Goal: Book appointment/travel/reservation

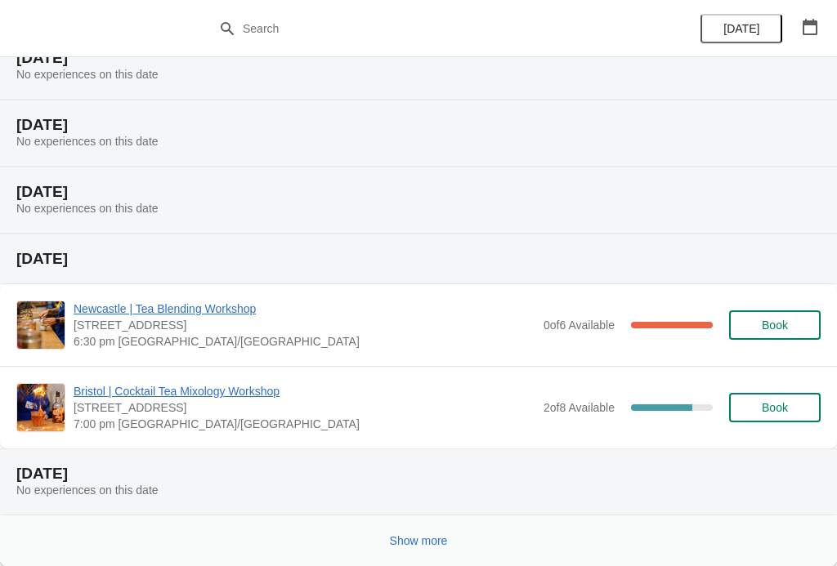
scroll to position [1142, 0]
click at [427, 539] on span "Show more" at bounding box center [419, 540] width 58 height 13
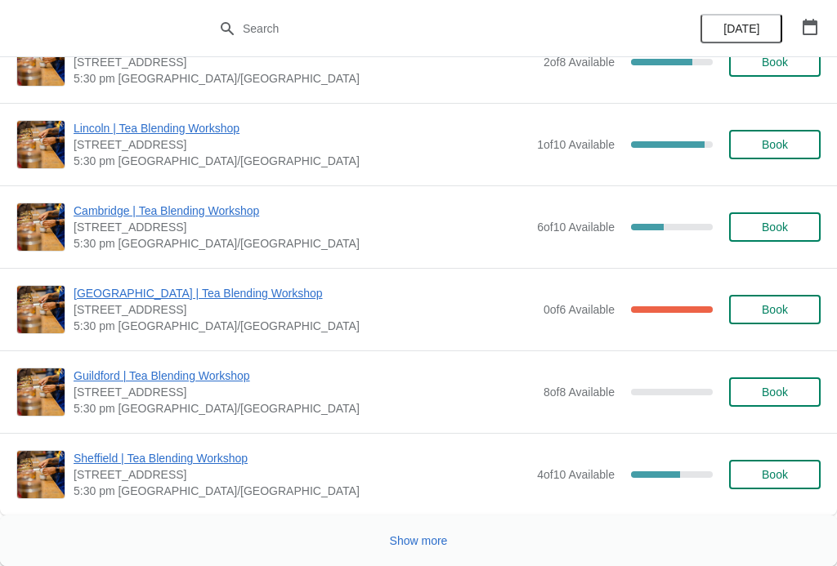
scroll to position [4251, 0]
click at [392, 539] on span "Show more" at bounding box center [419, 540] width 58 height 13
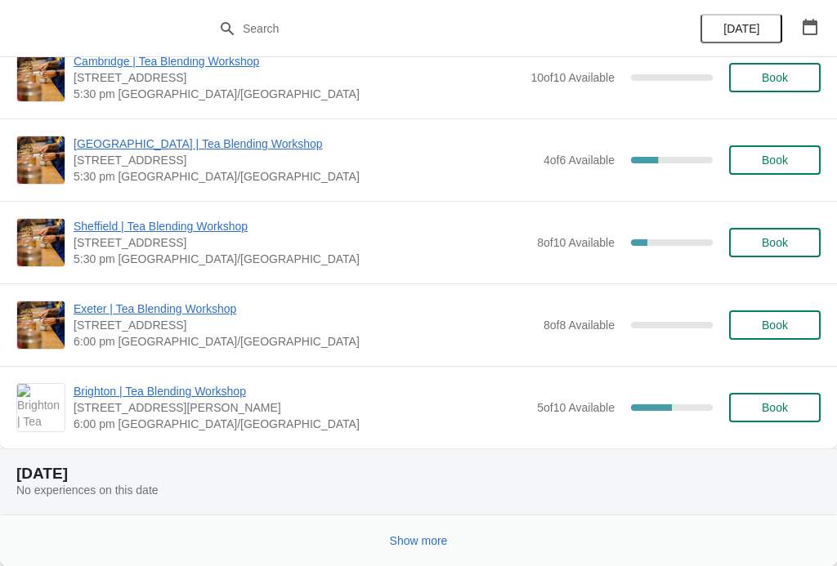
scroll to position [8268, 0]
click at [414, 540] on span "Show more" at bounding box center [419, 540] width 58 height 13
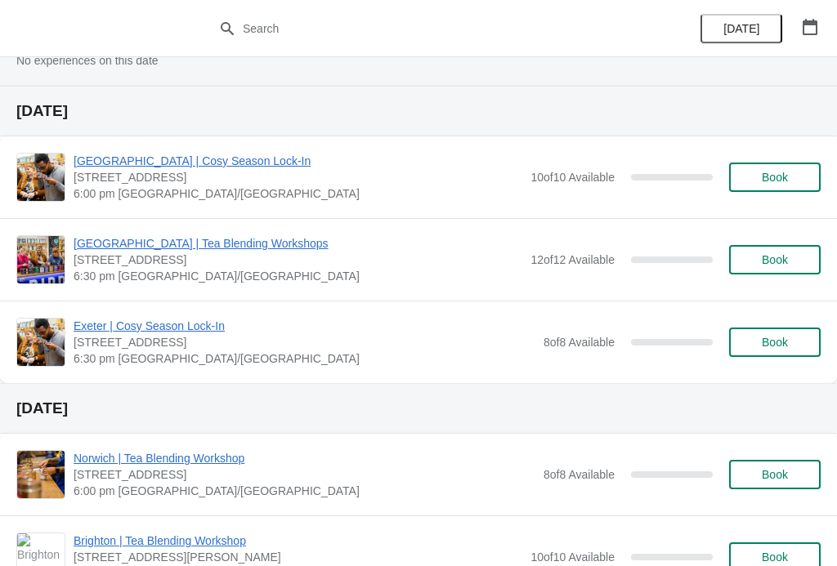
scroll to position [8805, 0]
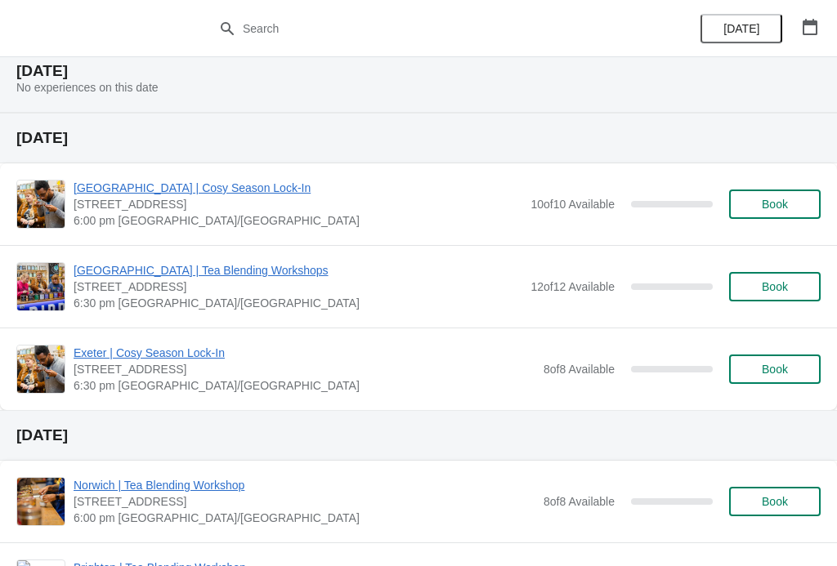
click at [769, 199] on span "Book" at bounding box center [775, 204] width 26 height 13
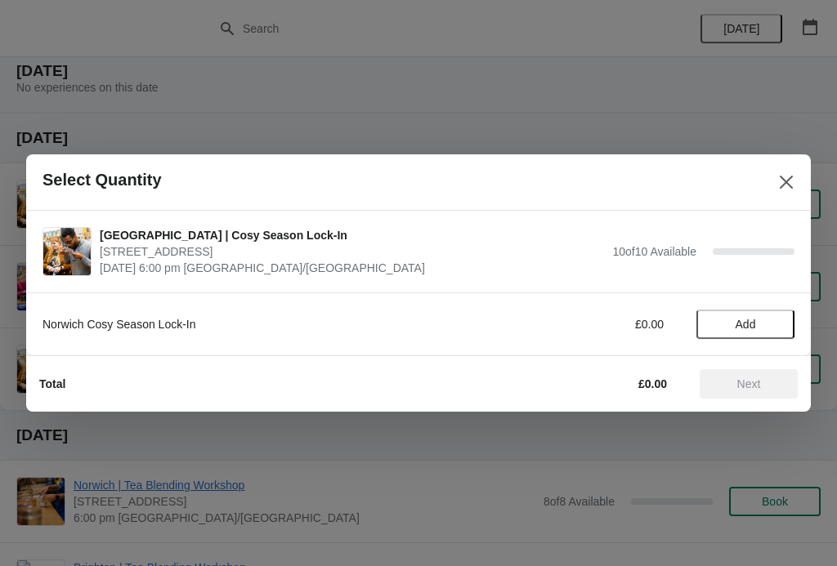
click at [740, 324] on span "Add" at bounding box center [745, 324] width 20 height 13
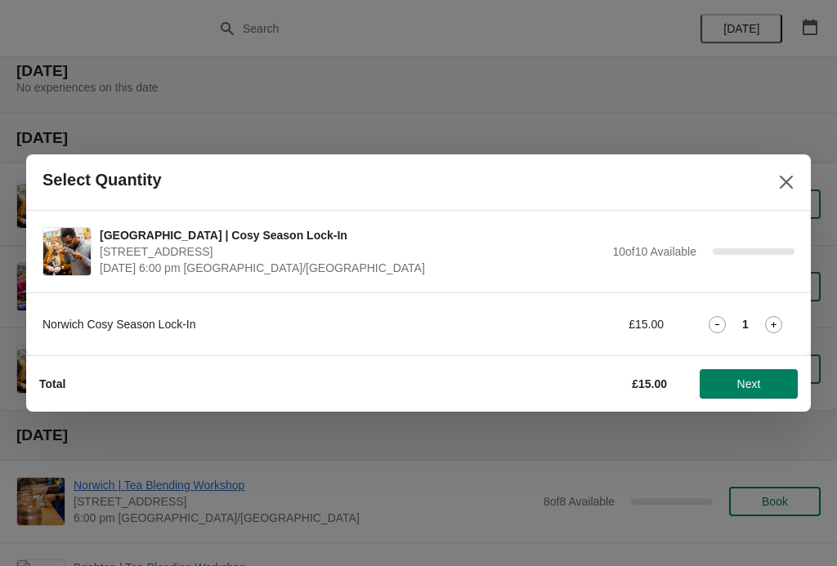
click at [777, 327] on icon at bounding box center [773, 324] width 17 height 17
click at [757, 385] on span "Next" at bounding box center [749, 384] width 24 height 13
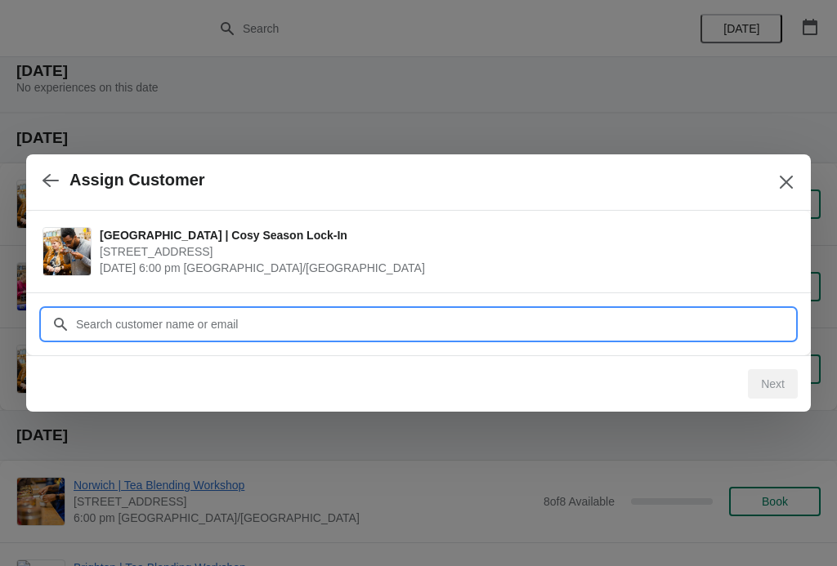
click at [324, 324] on input "Customer" at bounding box center [434, 324] width 719 height 29
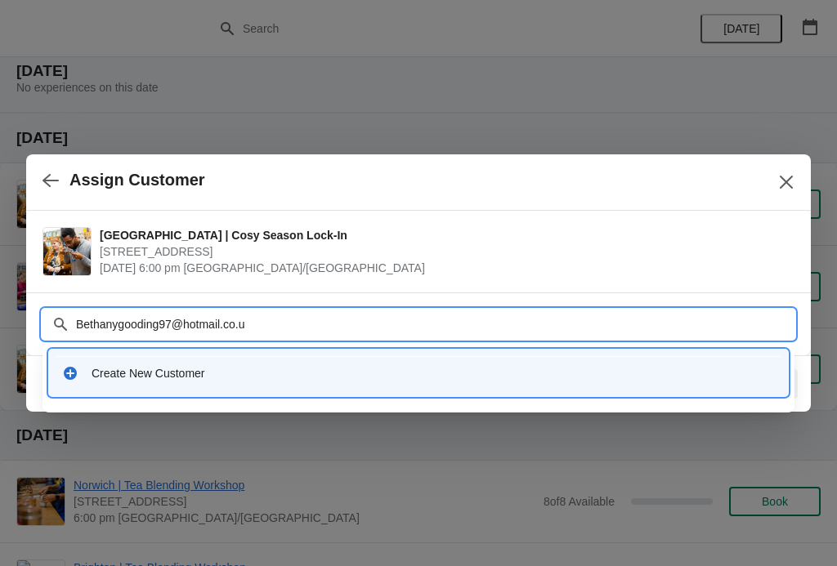
type input "[EMAIL_ADDRESS][DOMAIN_NAME]"
click at [556, 386] on div "Create New Customer" at bounding box center [419, 373] width 726 height 34
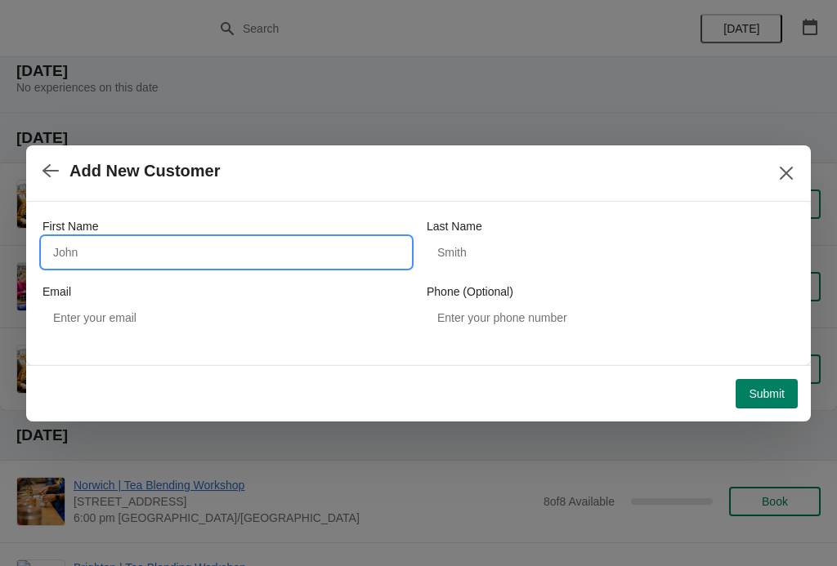
click at [248, 246] on input "First Name" at bounding box center [226, 252] width 368 height 29
type input "[PERSON_NAME]"
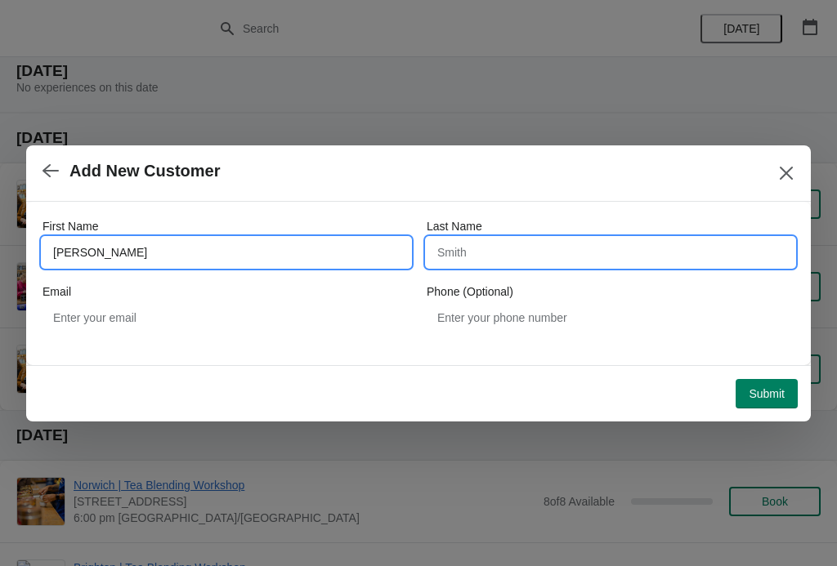
click at [516, 251] on input "Last Name" at bounding box center [611, 252] width 368 height 29
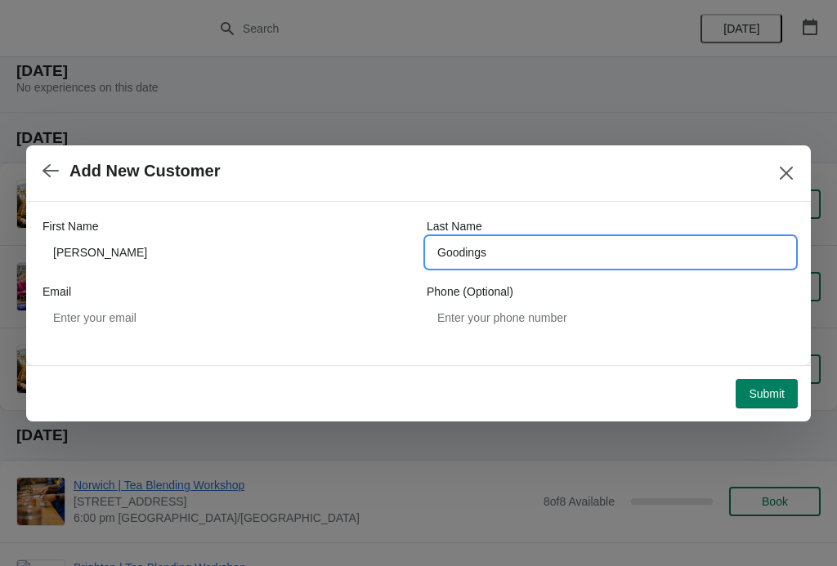
type input "Goodings"
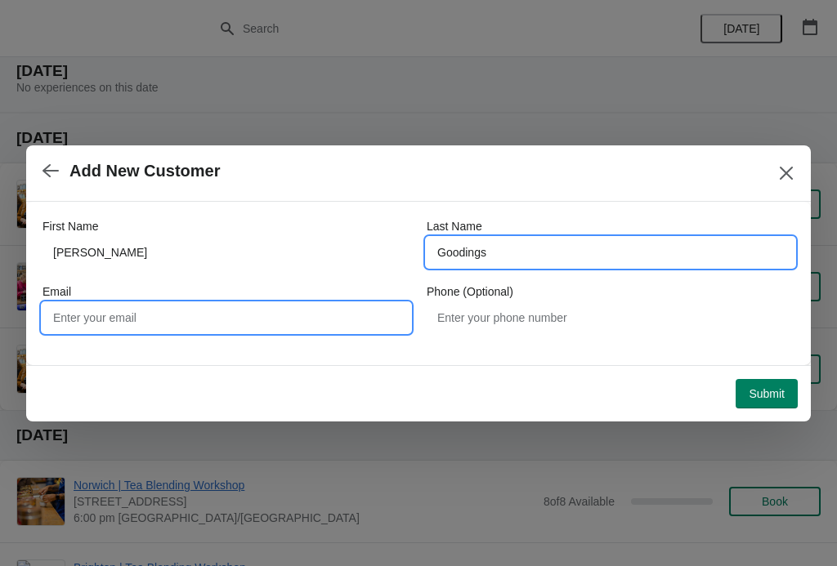
click at [273, 311] on input "Email" at bounding box center [226, 317] width 368 height 29
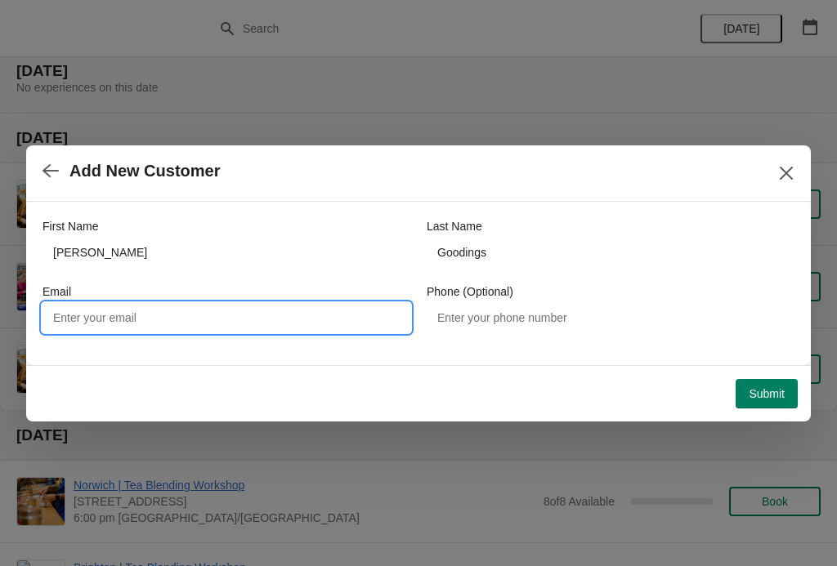
click at [226, 311] on input "Email" at bounding box center [226, 317] width 368 height 29
type input "[EMAIL_ADDRESS][DOMAIN_NAME]"
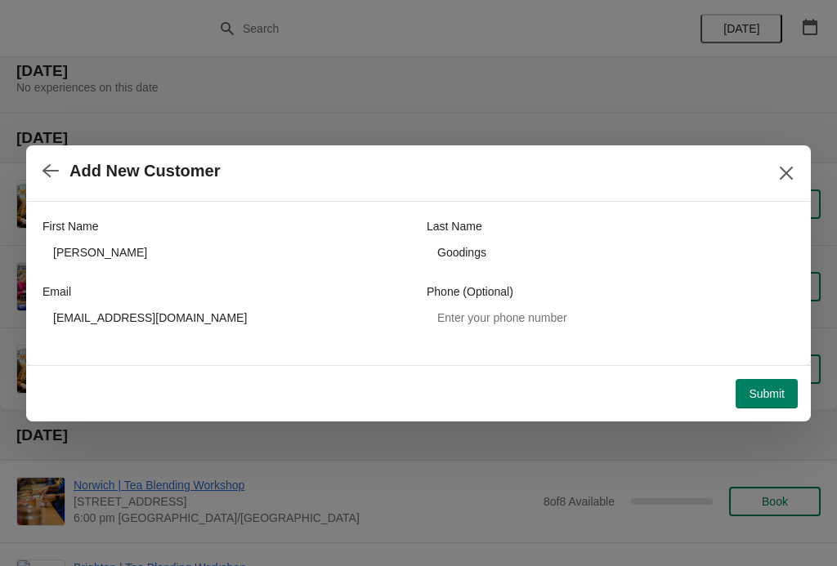
click at [765, 398] on span "Submit" at bounding box center [767, 393] width 36 height 13
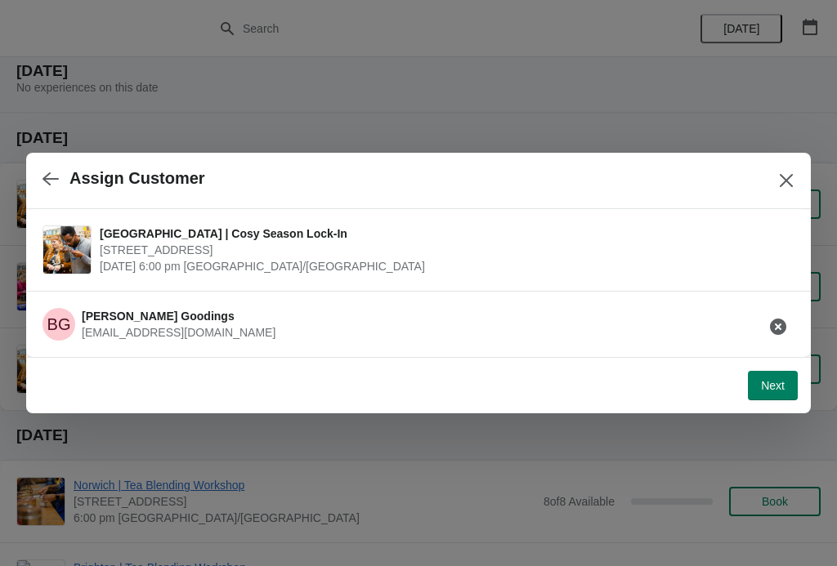
click at [770, 395] on button "Next" at bounding box center [773, 385] width 50 height 29
select select "No"
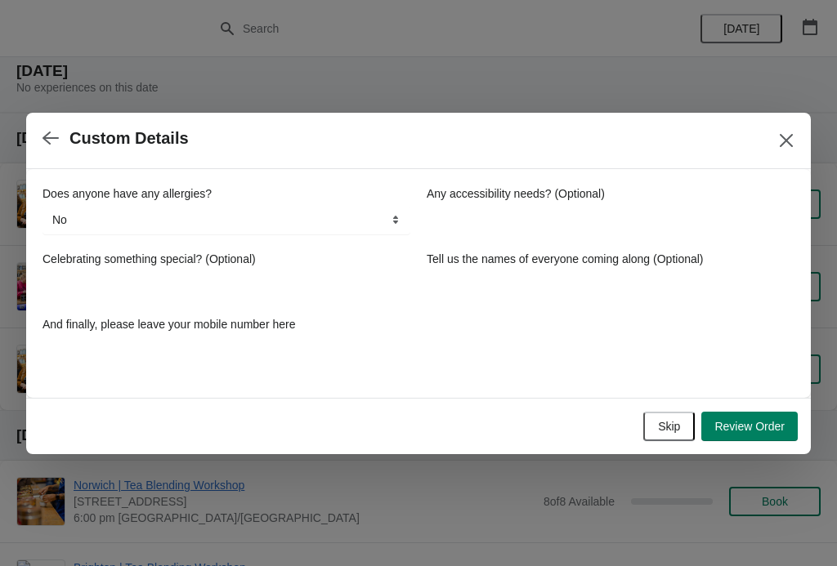
click at [505, 308] on div "Does anyone have any allergies? No Yes, nuts Yes, wheat Yes, other No Any acces…" at bounding box center [418, 276] width 752 height 180
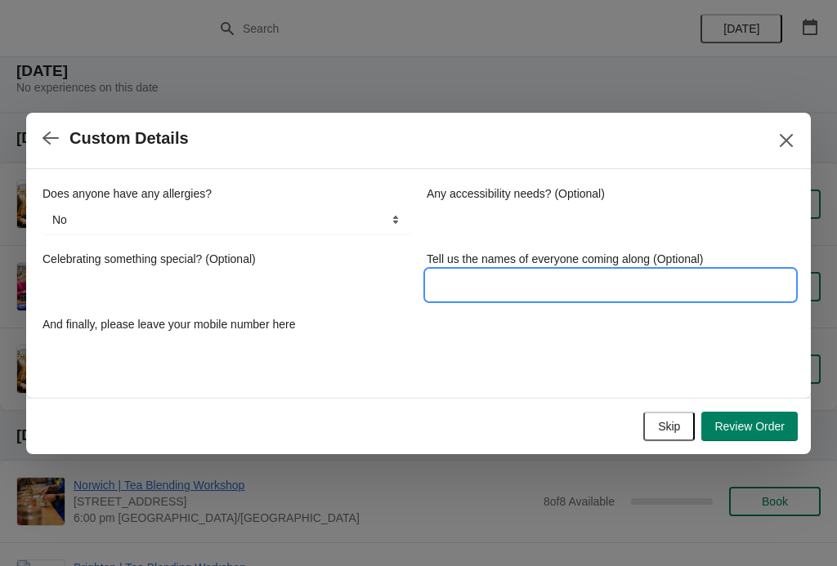
click at [532, 288] on input "Tell us the names of everyone coming along (Optional)" at bounding box center [611, 284] width 368 height 29
type input "[PERSON_NAME] and [PERSON_NAME]"
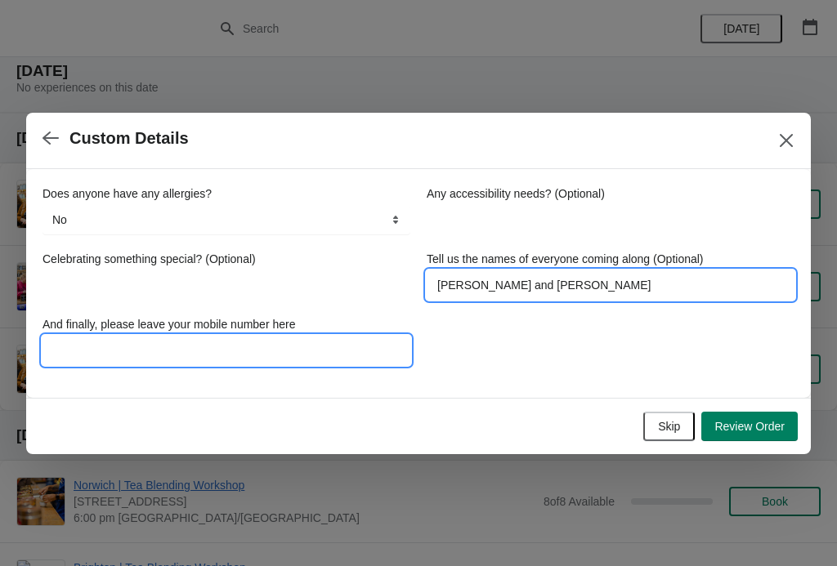
click at [182, 350] on input "And finally, please leave your mobile number here" at bounding box center [226, 350] width 368 height 29
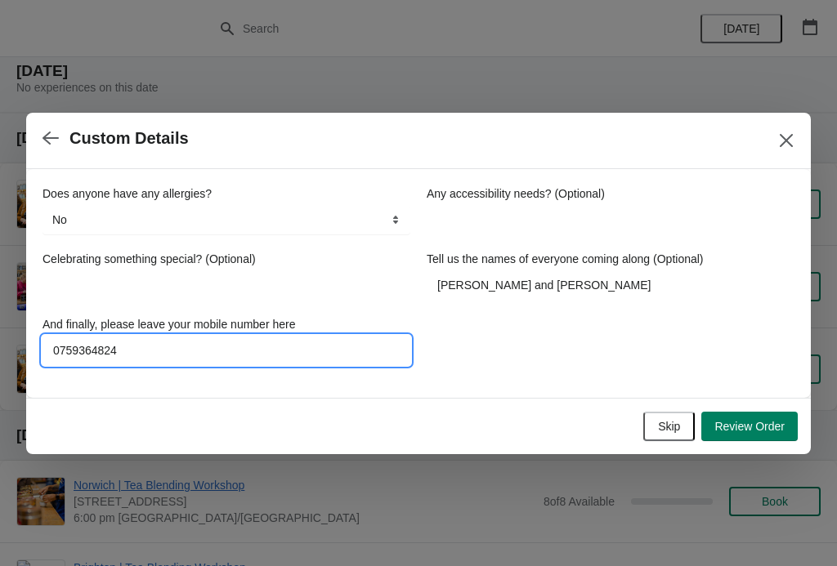
type input "07593648245"
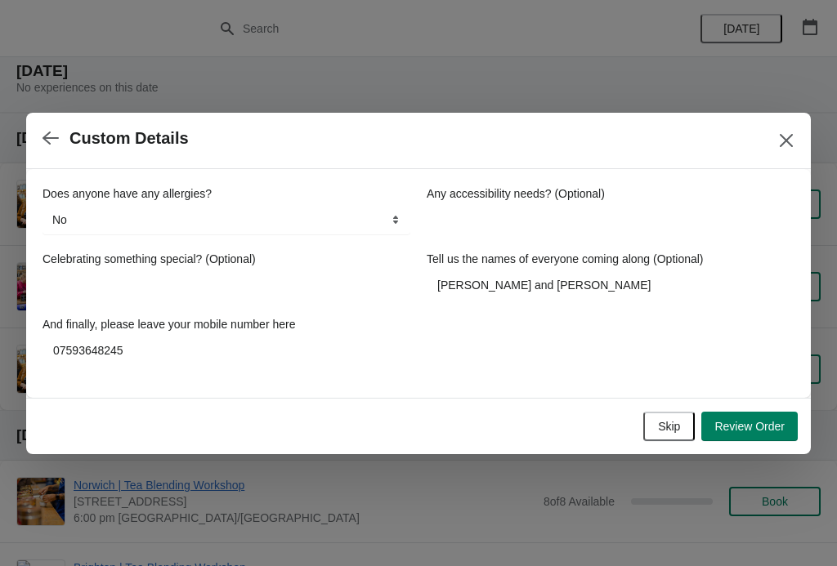
click at [767, 436] on button "Review Order" at bounding box center [749, 426] width 96 height 29
